Goal: Task Accomplishment & Management: Manage account settings

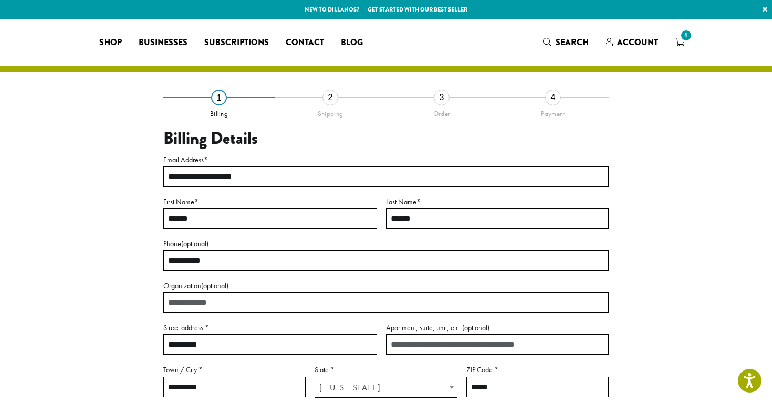
select select "**"
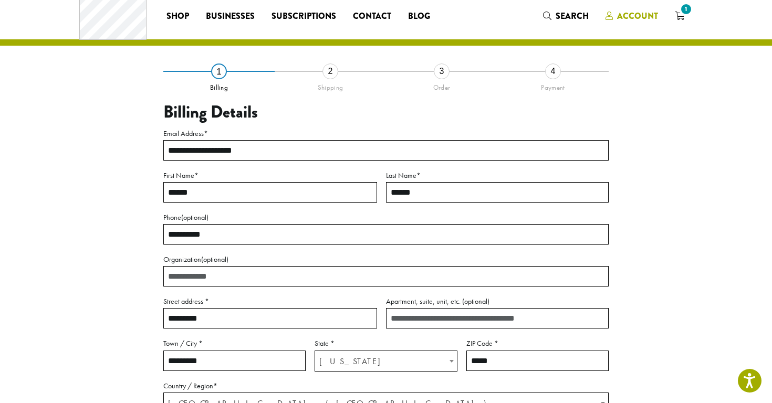
click at [636, 23] on span "Account" at bounding box center [631, 16] width 52 height 13
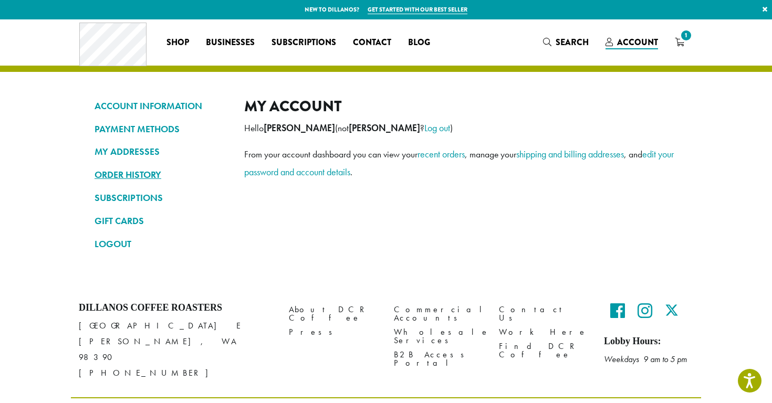
click at [146, 175] on link "ORDER HISTORY" at bounding box center [161, 175] width 134 height 18
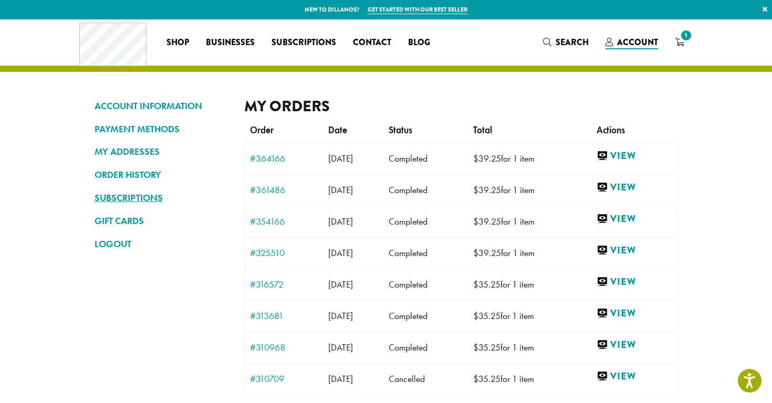
click at [124, 198] on link "SUBSCRIPTIONS" at bounding box center [161, 198] width 134 height 18
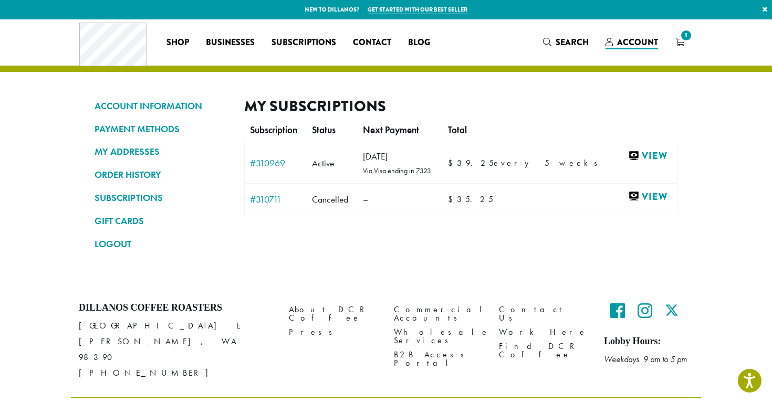
click at [506, 157] on td "$ 39.25 every 5 weeks" at bounding box center [533, 163] width 181 height 41
click at [645, 156] on link "View" at bounding box center [650, 156] width 44 height 13
